Goal: Information Seeking & Learning: Find contact information

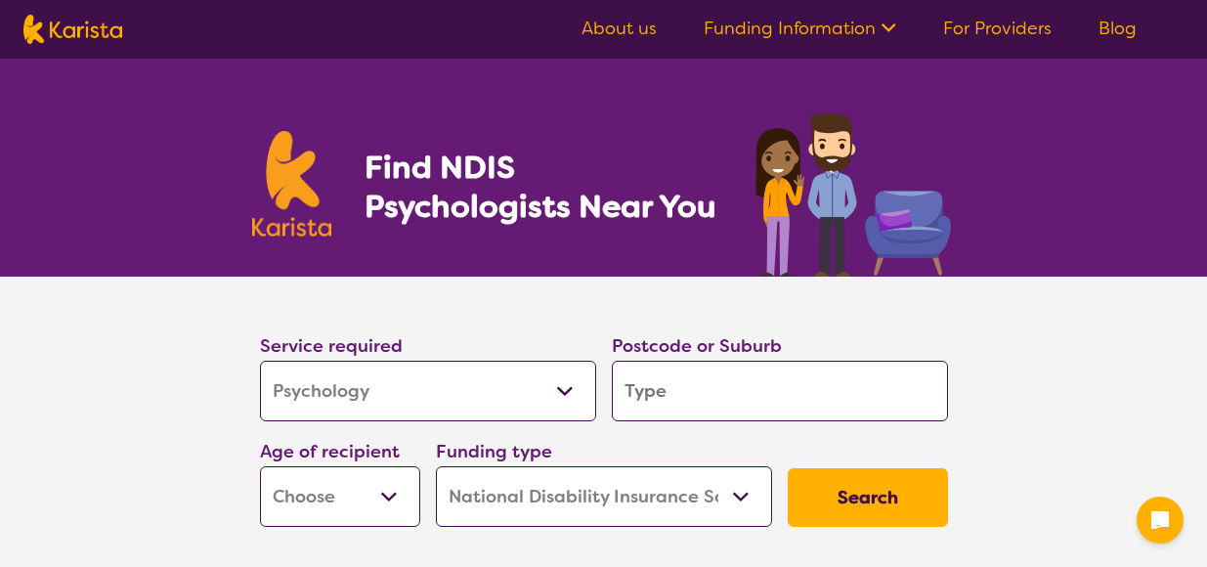
select select "Psychology"
select select "NDIS"
select select "Psychology"
select select "NDIS"
click at [755, 398] on input "search" at bounding box center [780, 391] width 336 height 61
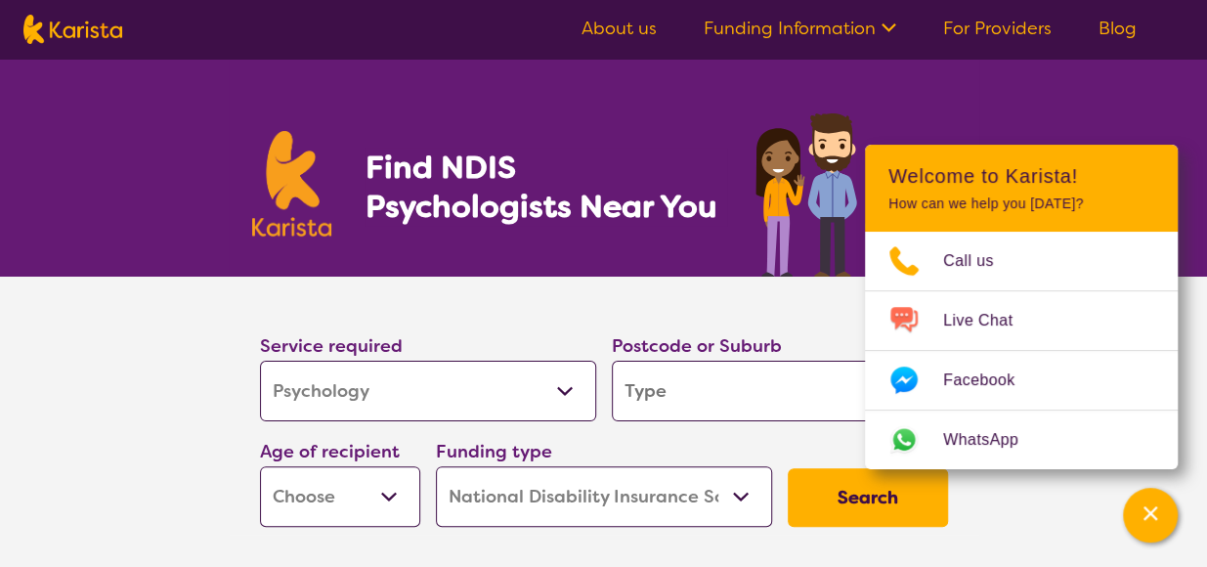
type input "M"
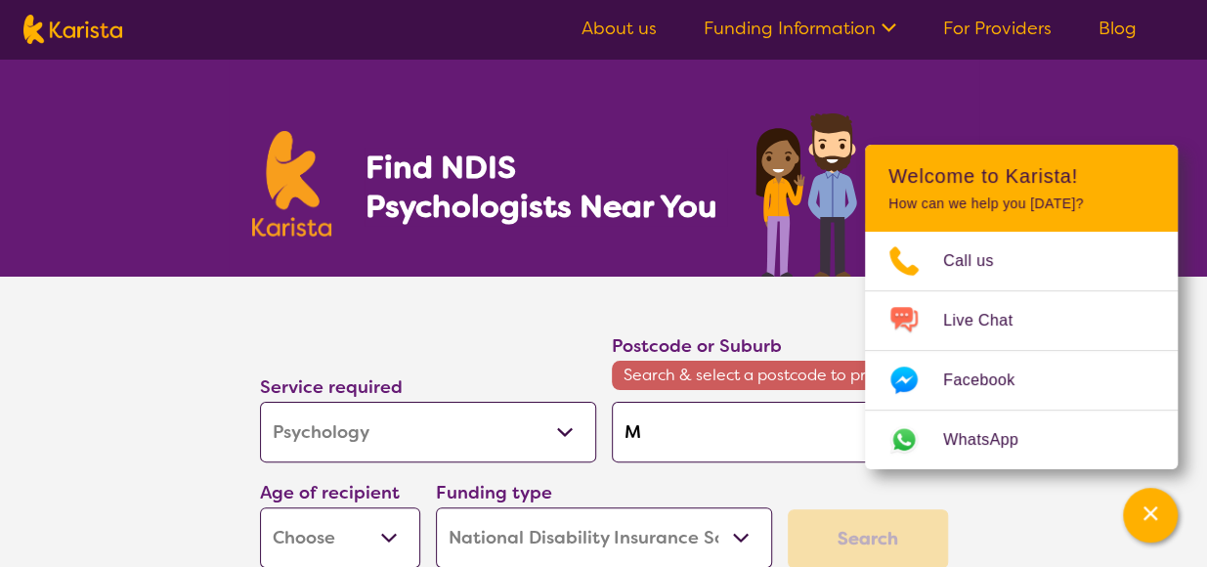
type input "Mi"
type input "Mid"
type input "Midl"
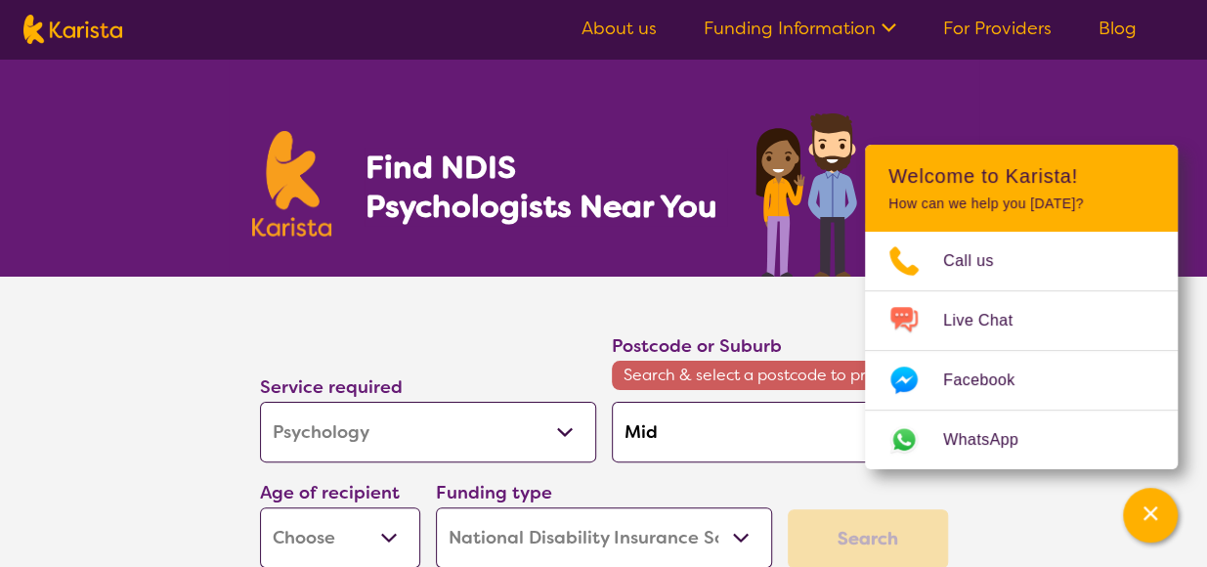
type input "Midl"
type input "Midla"
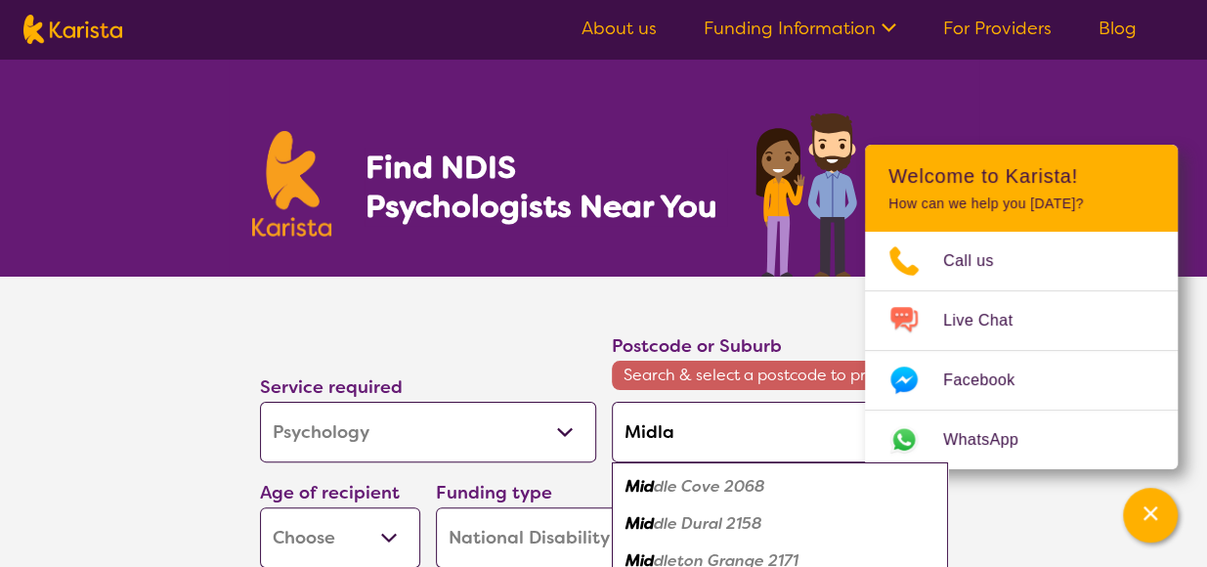
type input "Midlan"
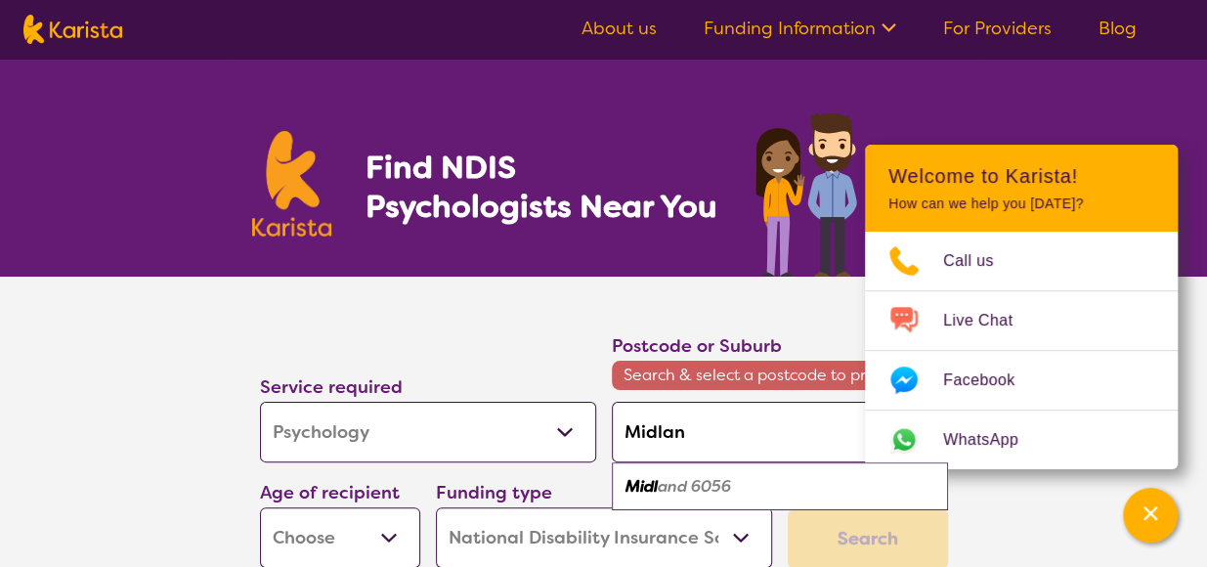
type input "Midland"
click at [738, 474] on div "Midland 6056" at bounding box center [780, 486] width 317 height 37
type input "6056"
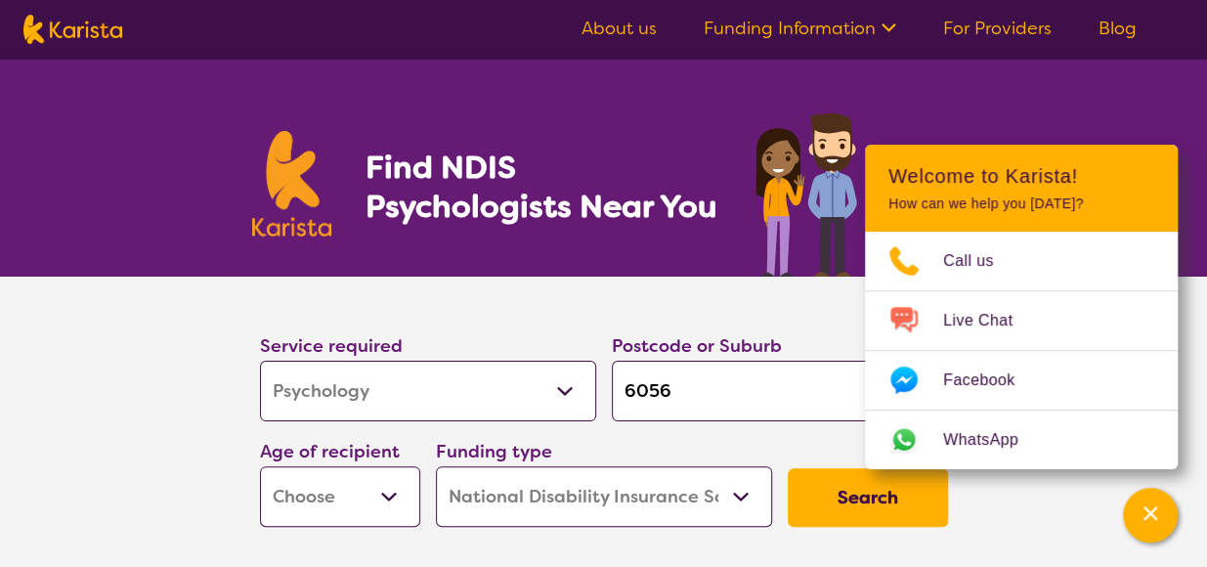
click at [401, 496] on select "Early Childhood - 0 to 9 Child - 10 to 11 Adolescent - 12 to 17 Adult - 18 to 6…" at bounding box center [340, 496] width 160 height 61
select select "EC"
click at [260, 466] on select "Early Childhood - 0 to 9 Child - 10 to 11 Adolescent - 12 to 17 Adult - 18 to 6…" at bounding box center [340, 496] width 160 height 61
select select "EC"
click at [831, 490] on button "Search" at bounding box center [868, 497] width 160 height 59
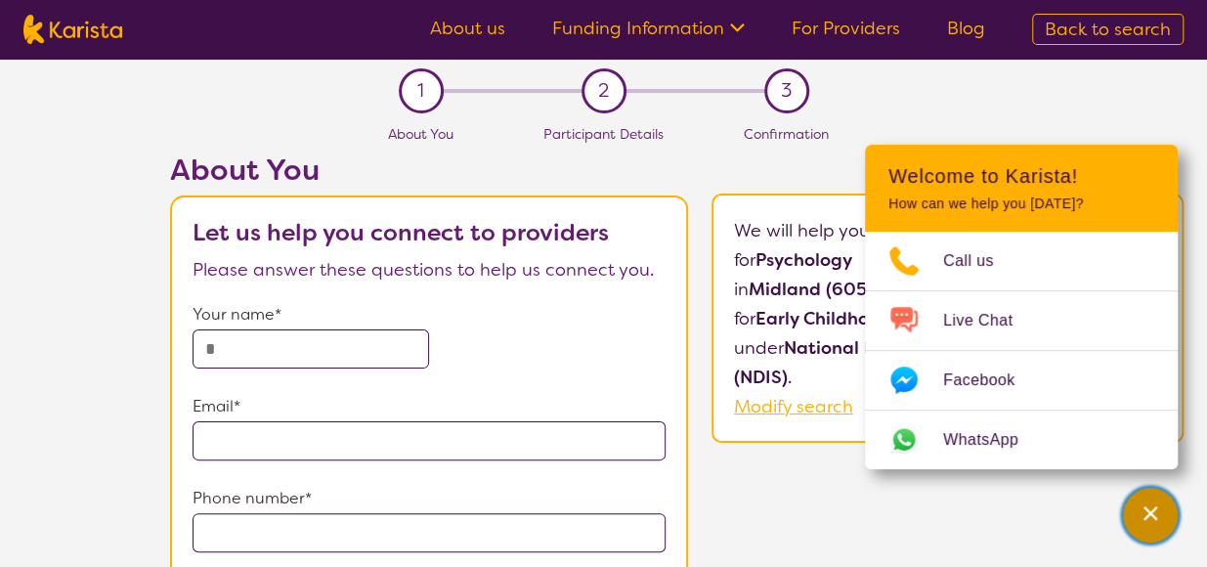
click at [1148, 507] on icon "Channel Menu" at bounding box center [1151, 513] width 20 height 20
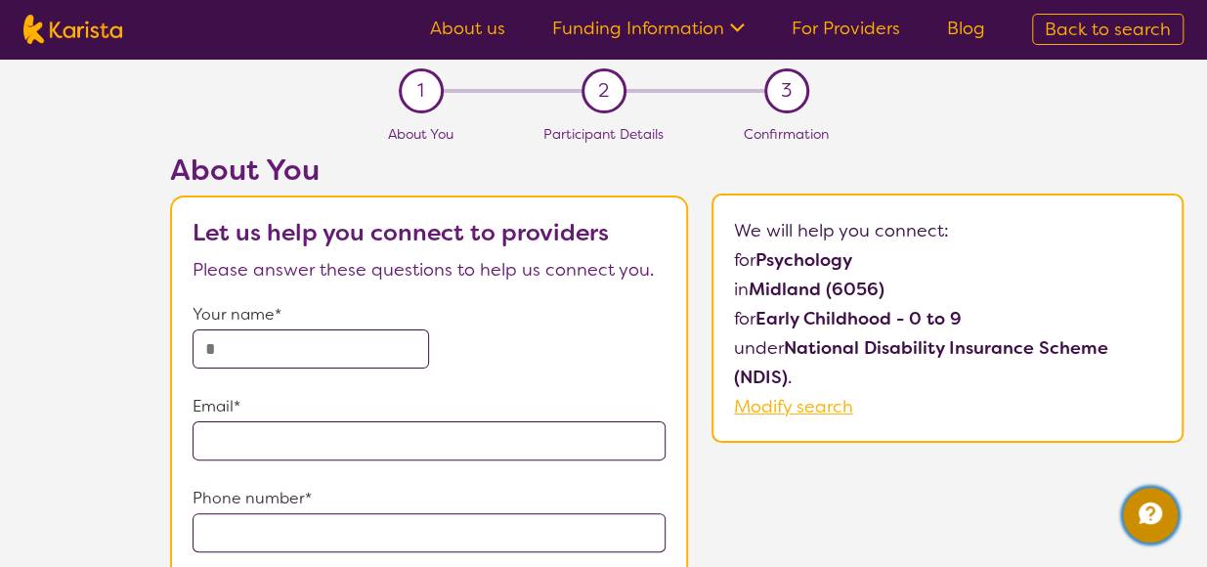
select select "Psychology"
select select "EC"
select select "NDIS"
select select "Psychology"
select select "EC"
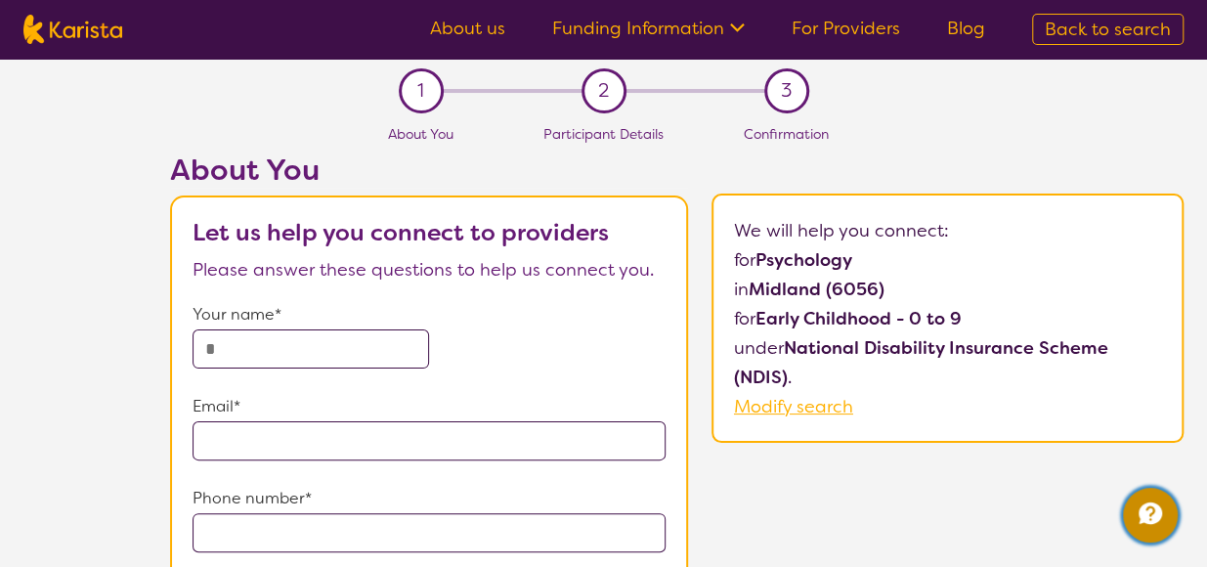
select select "NDIS"
